Goal: Task Accomplishment & Management: Complete application form

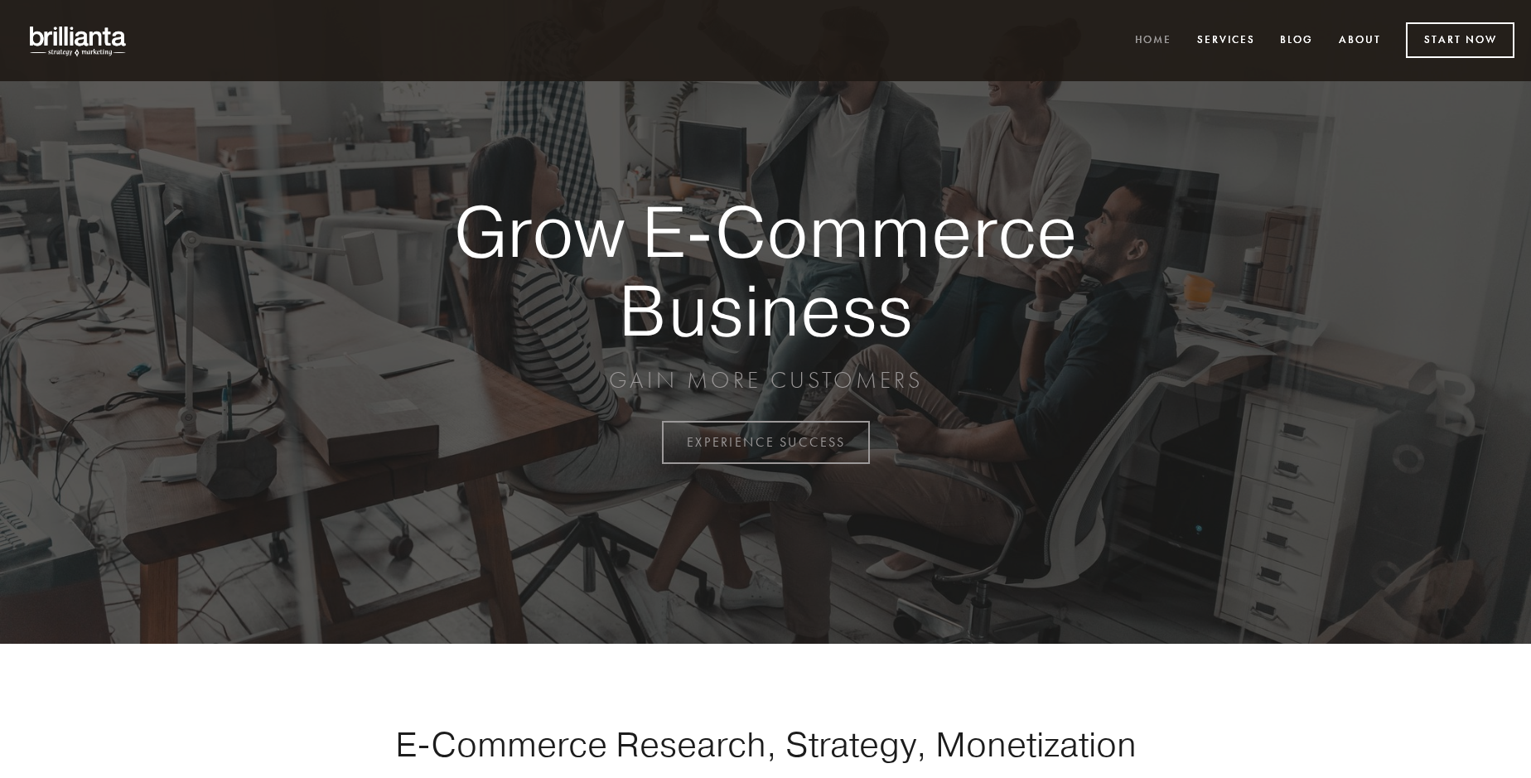
scroll to position [4342, 0]
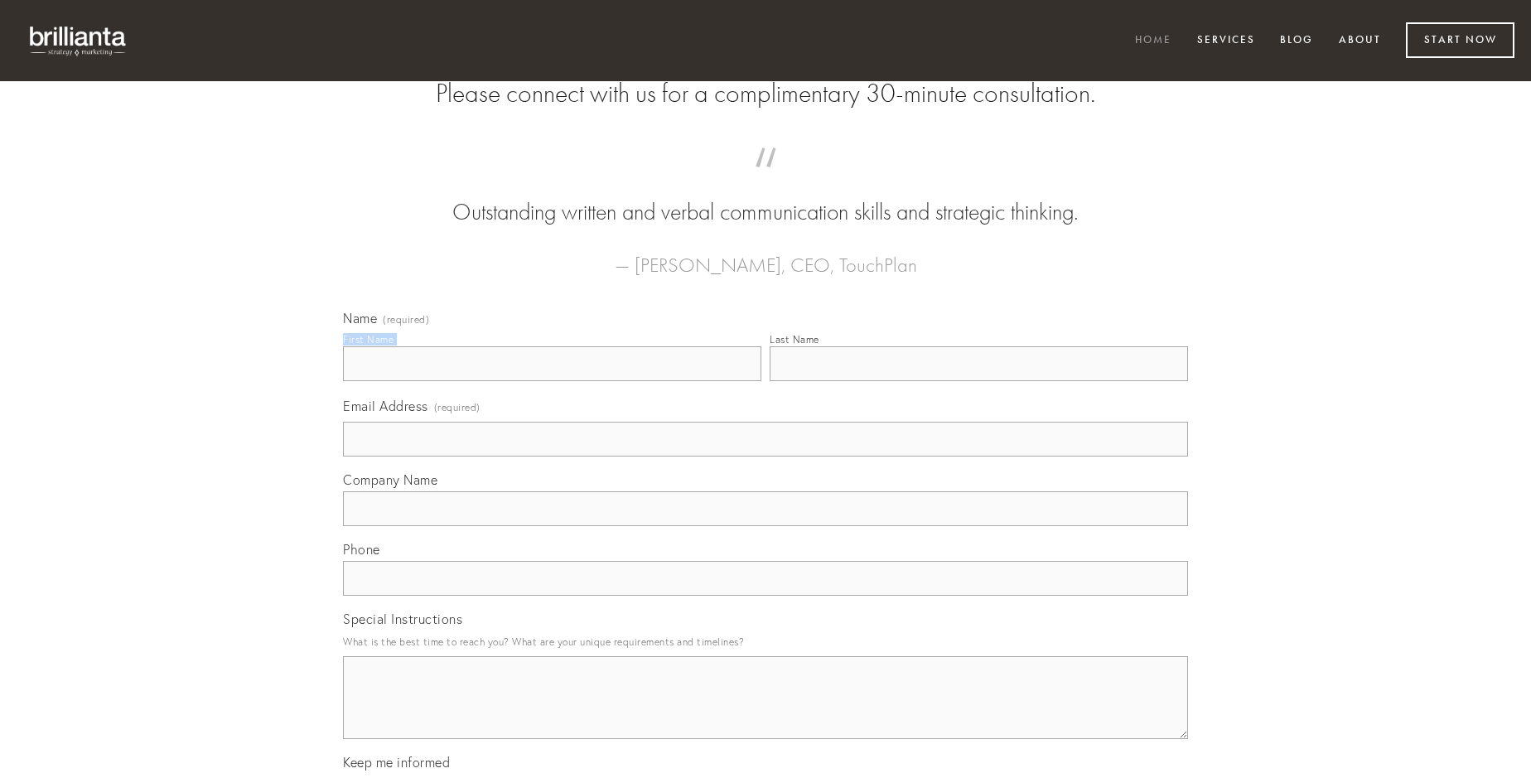
type input "[PERSON_NAME]"
click at [978, 381] on input "Last Name" at bounding box center [978, 363] width 418 height 35
type input "[PERSON_NAME]"
click at [765, 456] on input "Email Address (required)" at bounding box center [765, 439] width 845 height 35
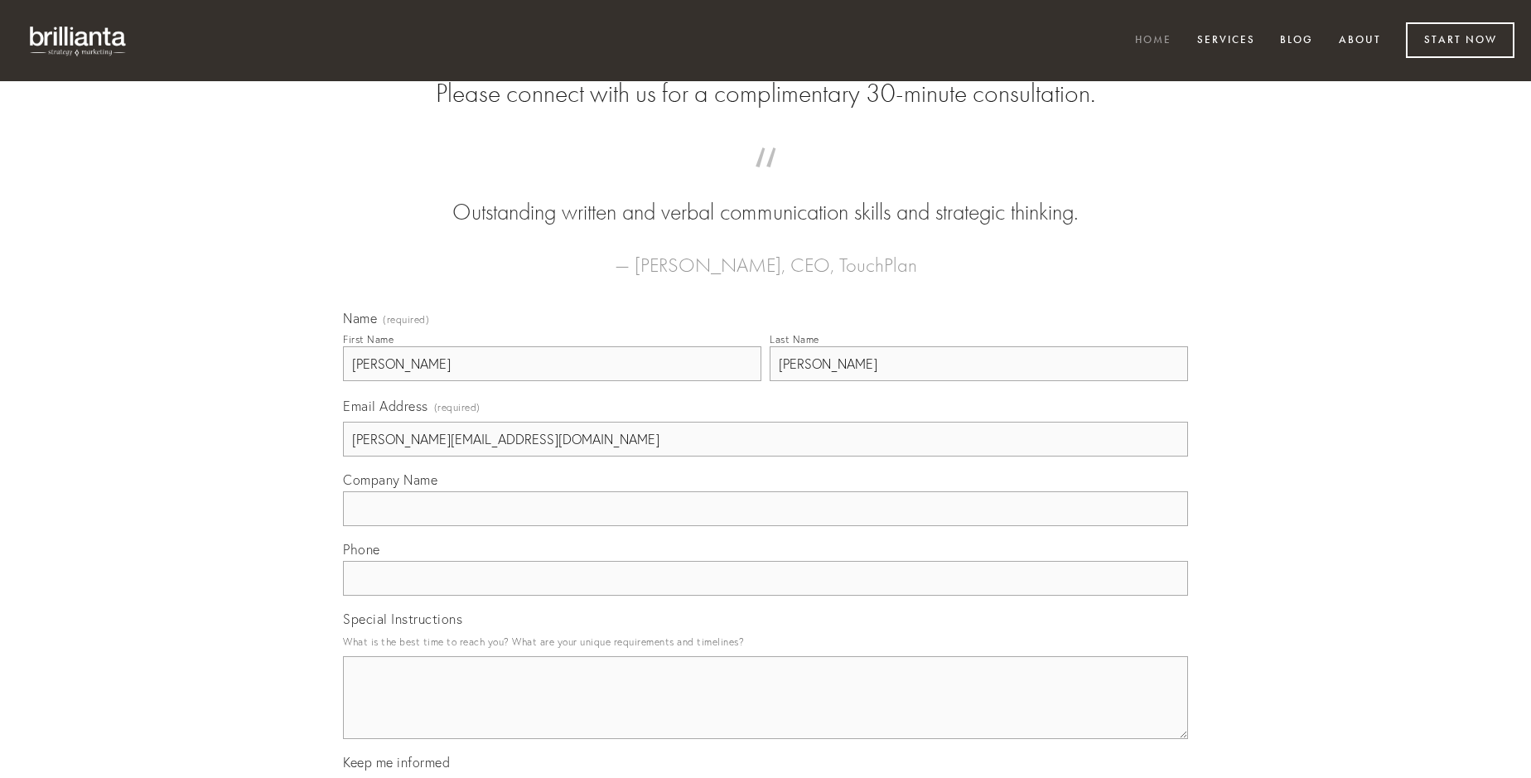
type input "[PERSON_NAME][EMAIL_ADDRESS][DOMAIN_NAME]"
click at [765, 526] on input "Company Name" at bounding box center [765, 508] width 845 height 35
type input "aptus"
click at [765, 596] on input "text" at bounding box center [765, 578] width 845 height 35
click at [765, 712] on textarea "Special Instructions" at bounding box center [765, 697] width 845 height 83
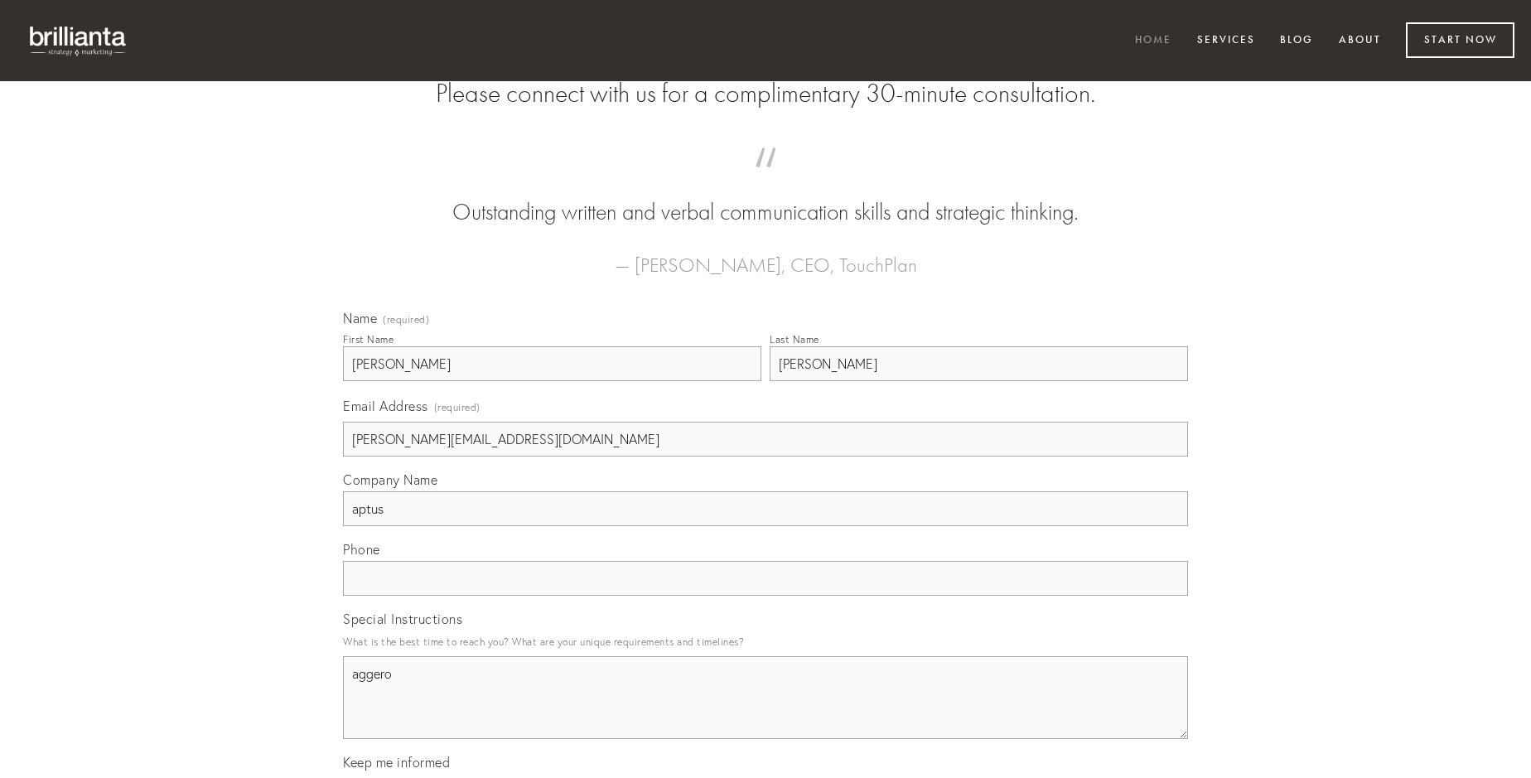
type textarea "aggero"
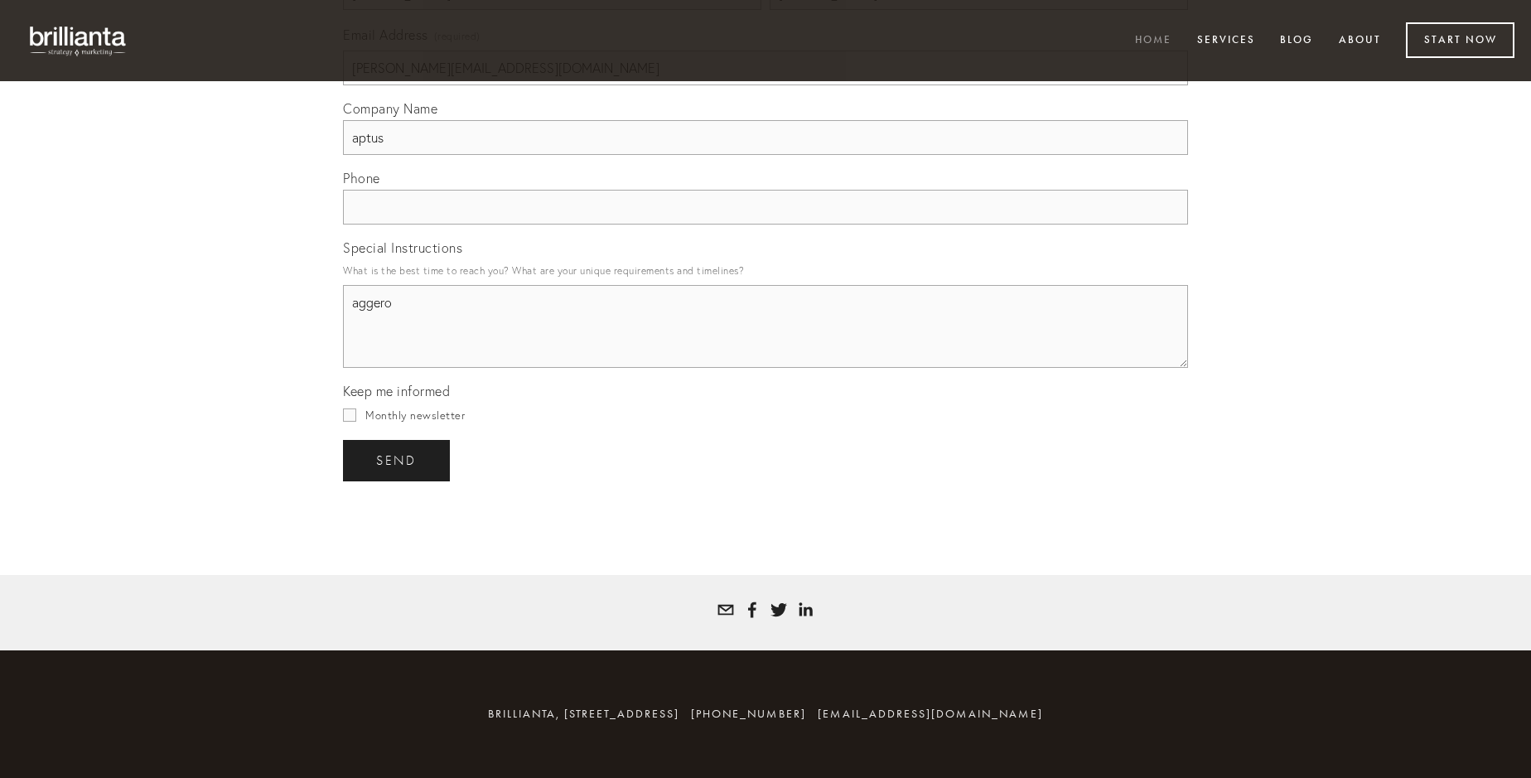
click at [398, 460] on span "send" at bounding box center [396, 460] width 41 height 15
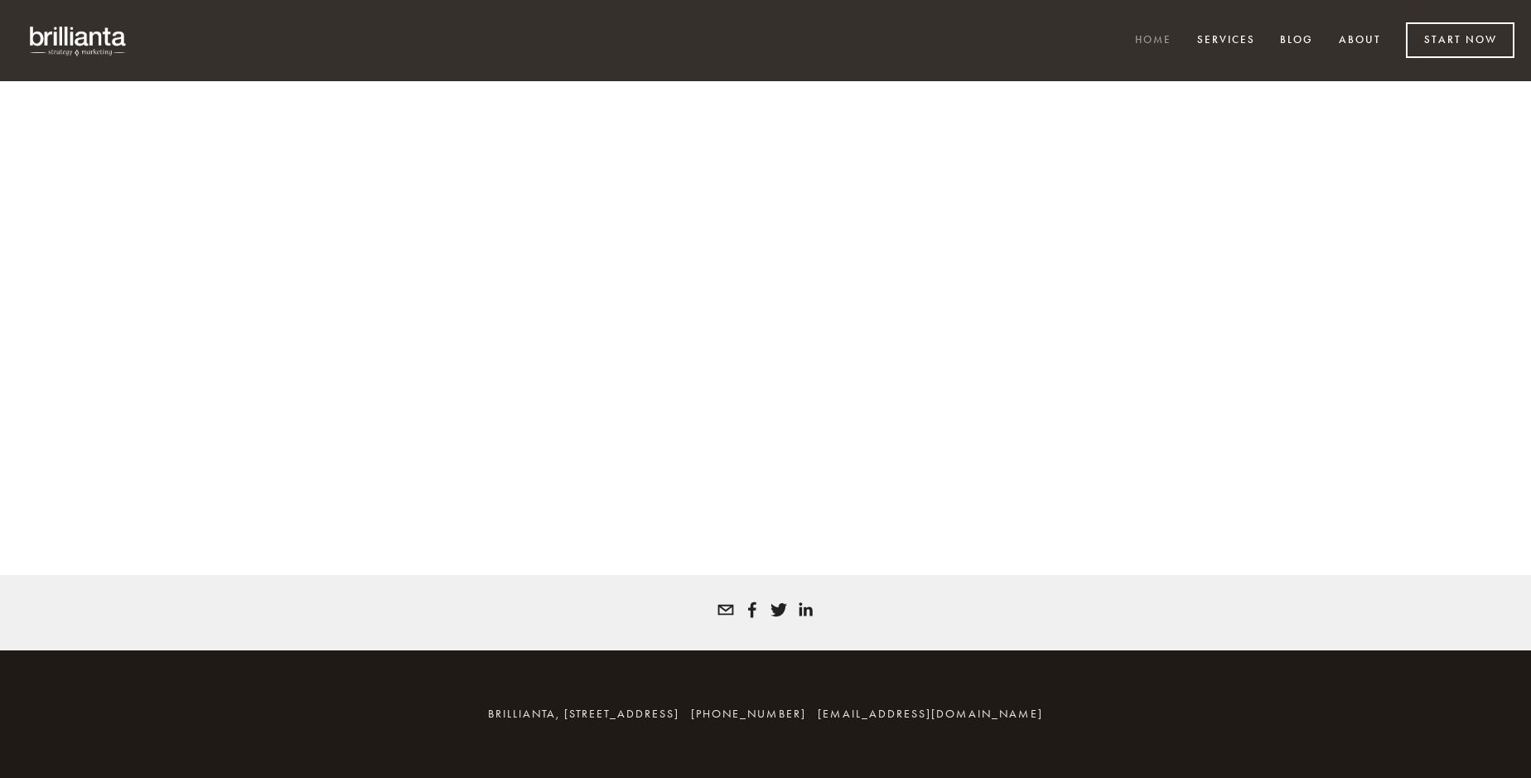
scroll to position [4320, 0]
